Goal: Information Seeking & Learning: Learn about a topic

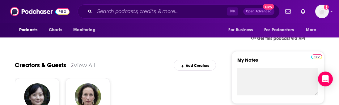
scroll to position [200, 0]
click at [119, 10] on input "Search podcasts, credits, & more..." at bounding box center [161, 11] width 132 height 10
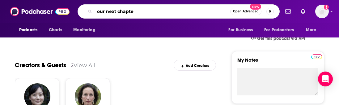
type input "our next chapter"
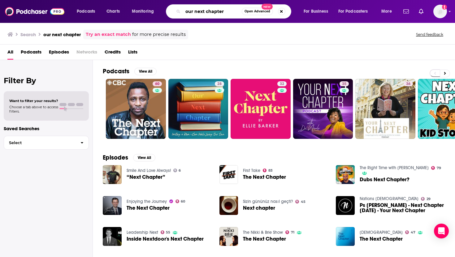
click at [224, 14] on input "our next chapter" at bounding box center [212, 11] width 59 height 10
type input "our next chapter podcast"
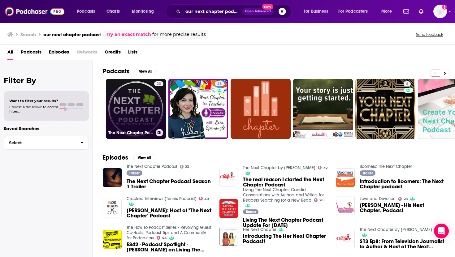
click at [141, 105] on link "23 The Next Chapter Podcast" at bounding box center [136, 109] width 60 height 60
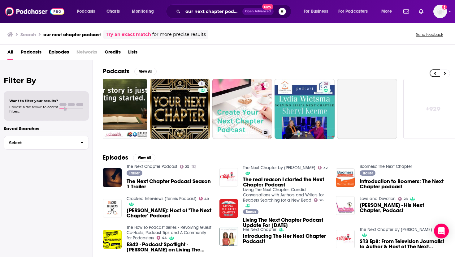
scroll to position [0, 216]
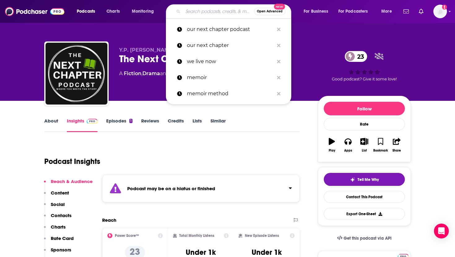
click at [202, 12] on input "Search podcasts, credits, & more..." at bounding box center [218, 11] width 71 height 10
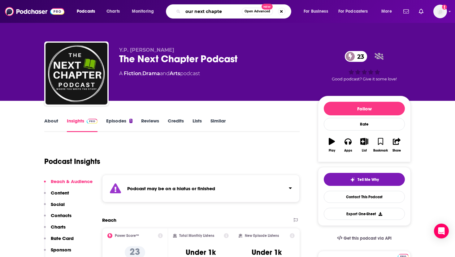
type input "our next chapter"
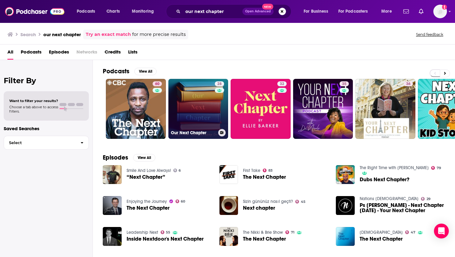
click at [196, 100] on link "28 Our Next Chapter" at bounding box center [198, 109] width 60 height 60
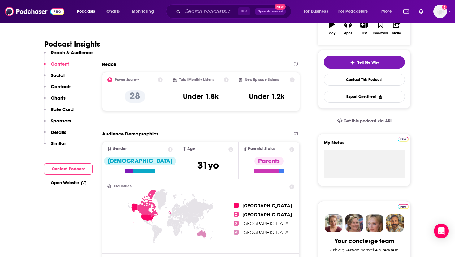
scroll to position [47, 0]
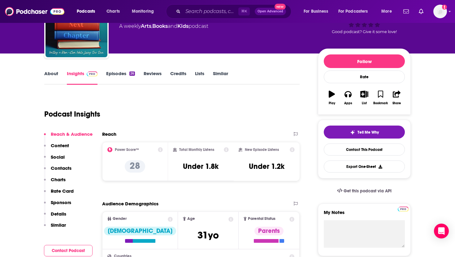
click at [51, 73] on link "About" at bounding box center [51, 78] width 14 height 14
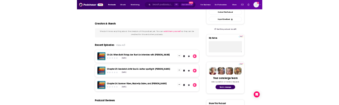
scroll to position [173, 0]
